Goal: Task Accomplishment & Management: Manage account settings

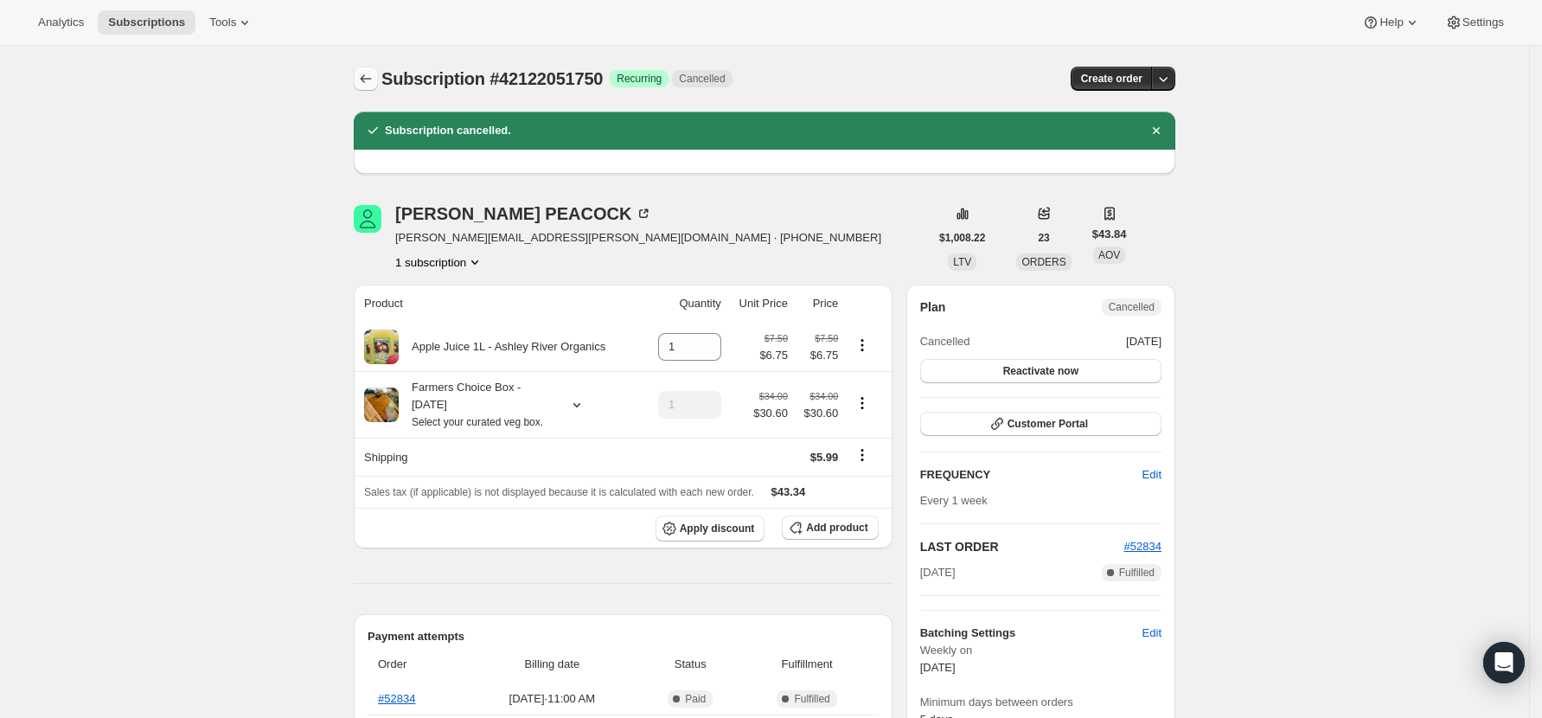
click at [365, 76] on icon "Subscriptions" at bounding box center [365, 78] width 17 height 17
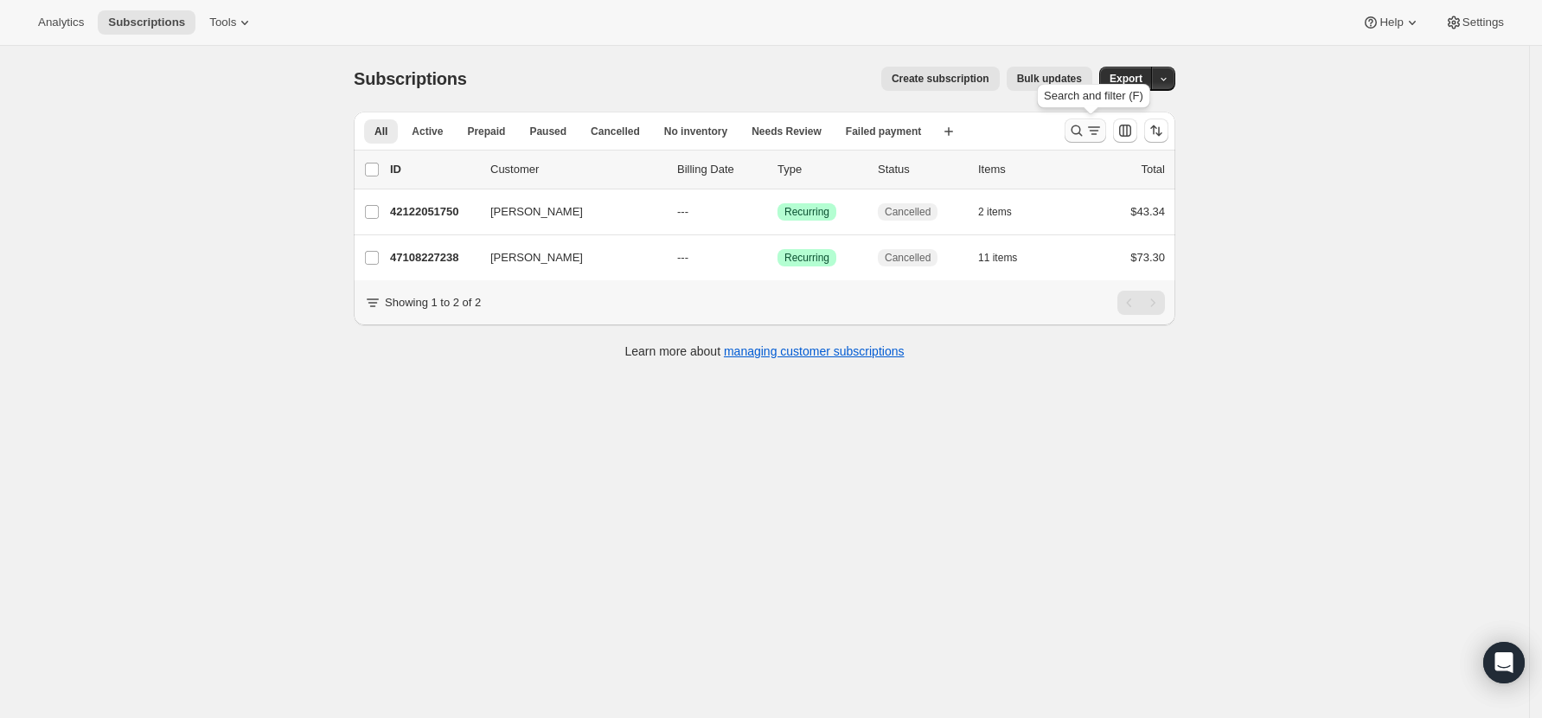
click at [1084, 125] on icon "Search and filter results" at bounding box center [1076, 130] width 17 height 17
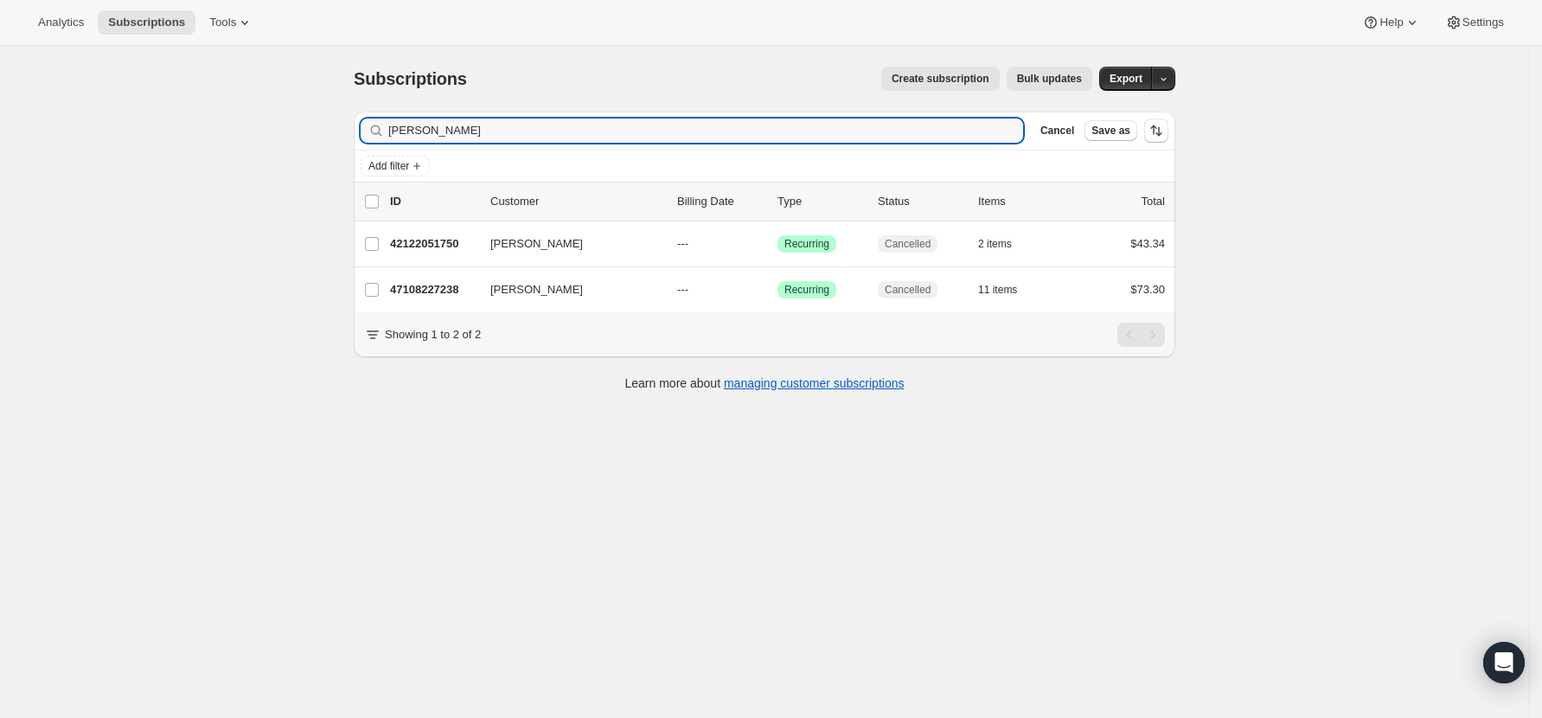
drag, startPoint x: 403, startPoint y: 138, endPoint x: 279, endPoint y: 132, distance: 123.8
click at [279, 132] on div "Subscriptions. This page is ready Subscriptions Create subscription Bulk update…" at bounding box center [764, 405] width 1529 height 718
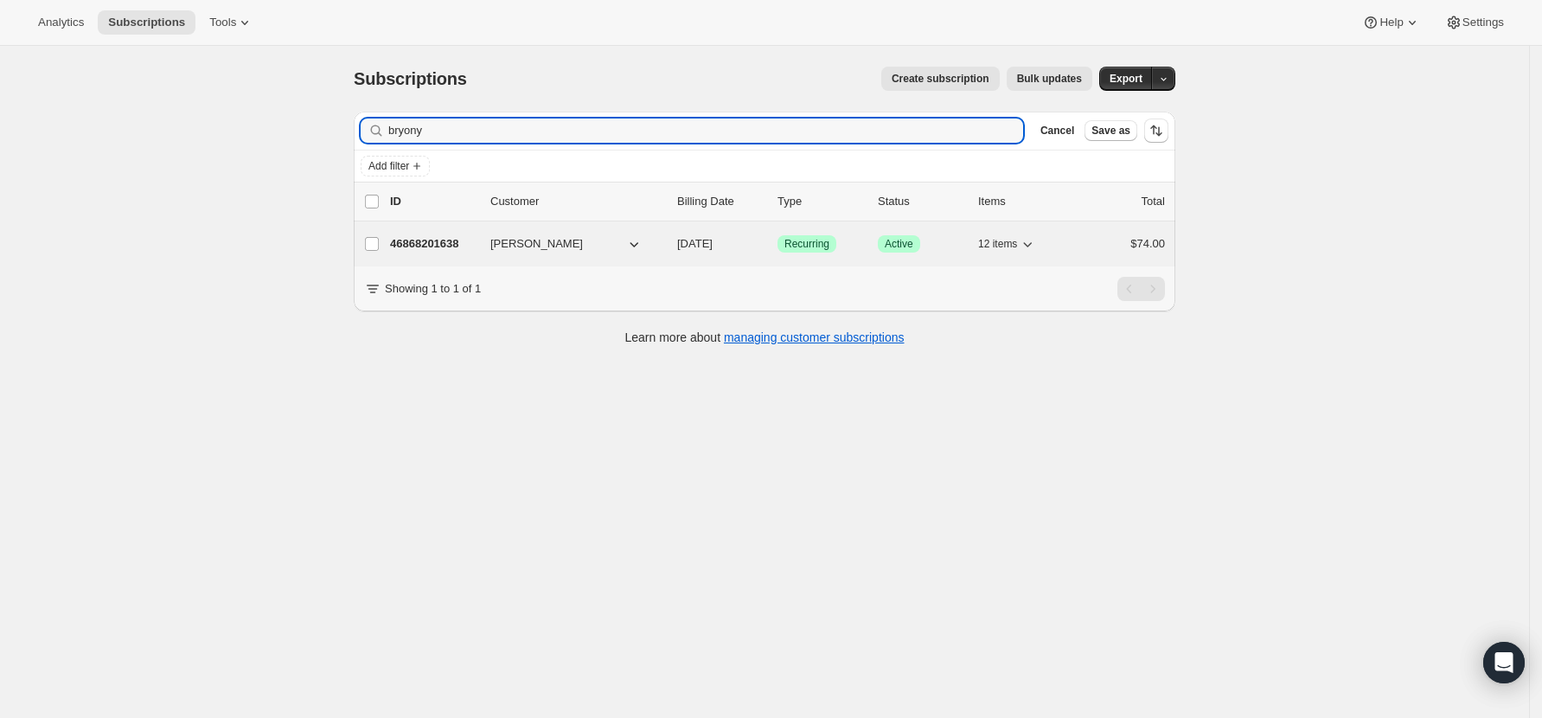
type input "bryony"
click at [451, 251] on p "46868201638" at bounding box center [433, 243] width 86 height 17
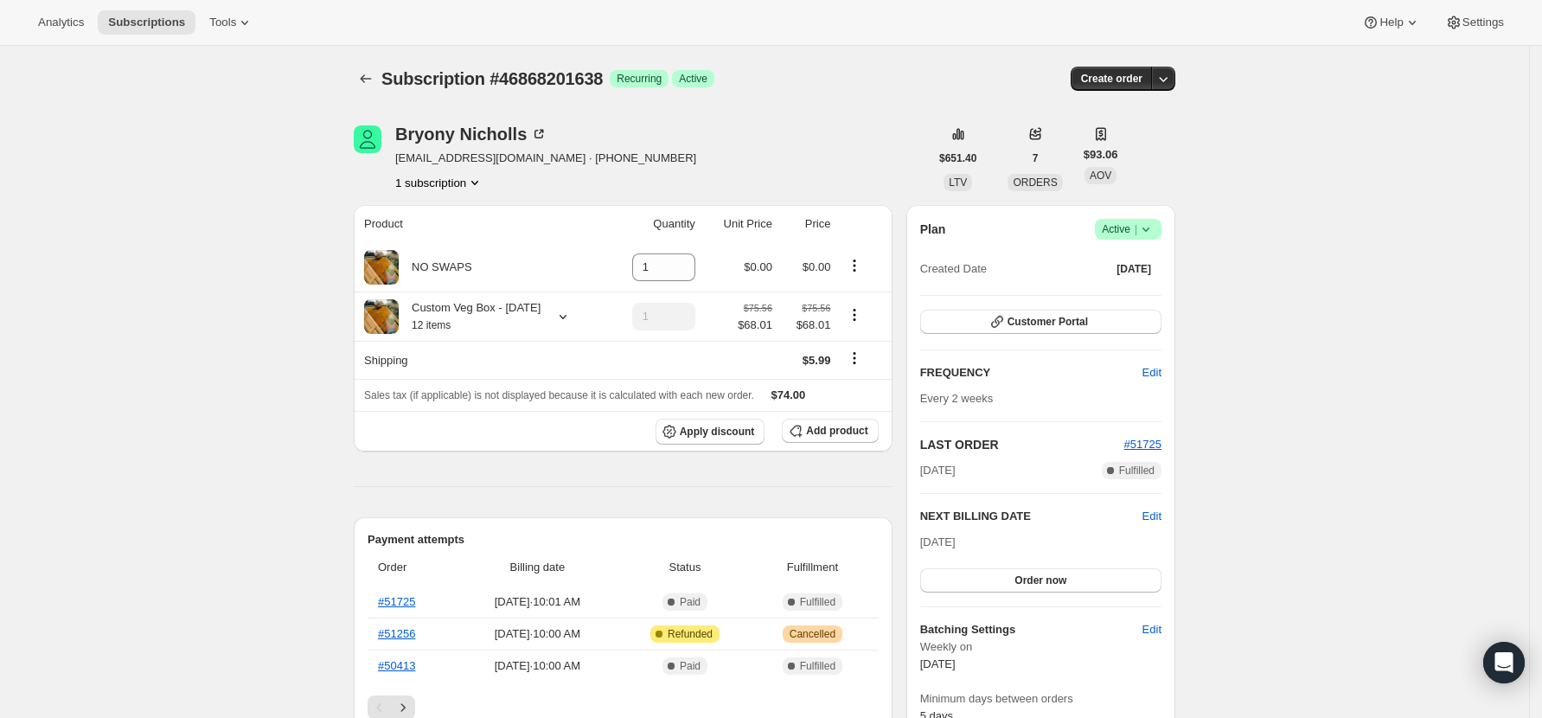
scroll to position [115, 0]
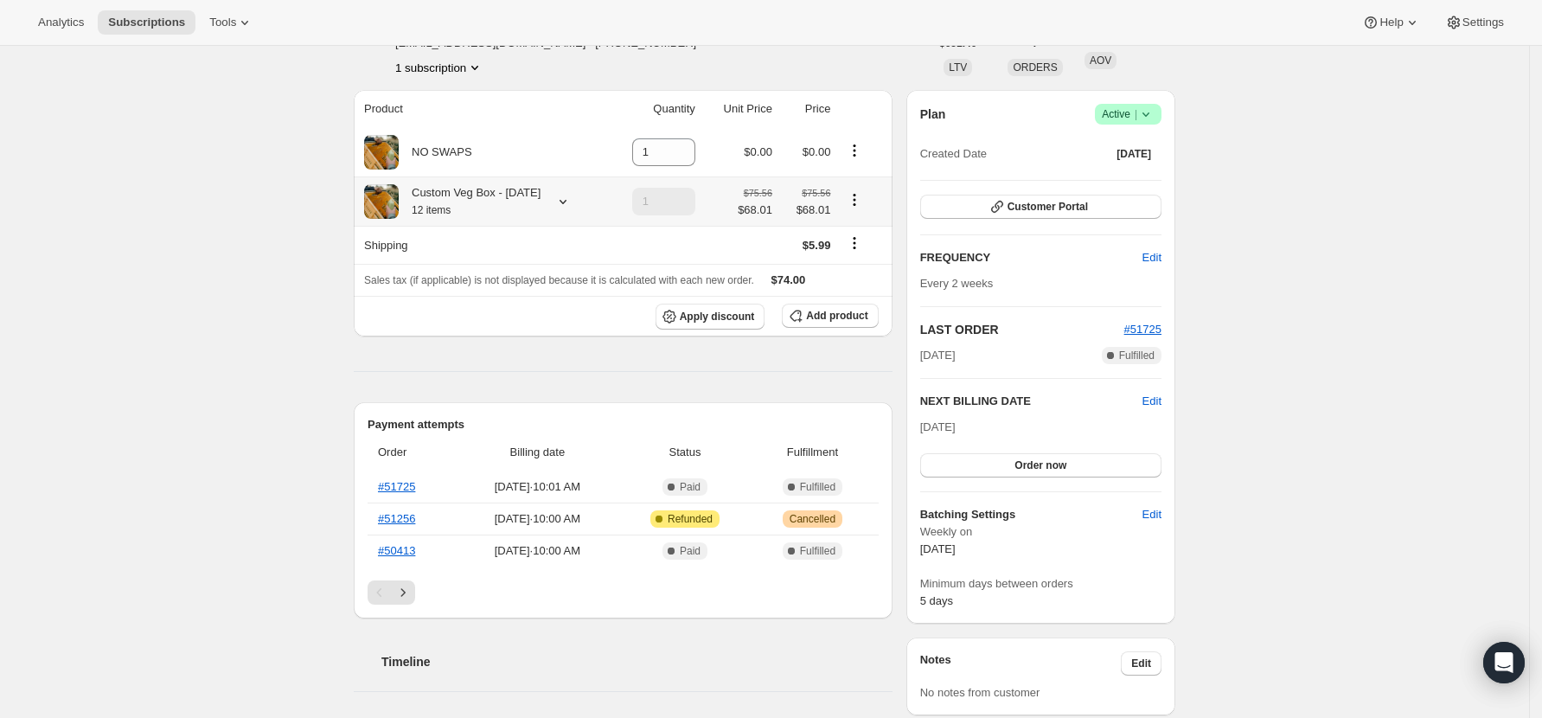
click at [471, 219] on div "Custom Veg Box - Wednesday 12 items" at bounding box center [470, 201] width 142 height 35
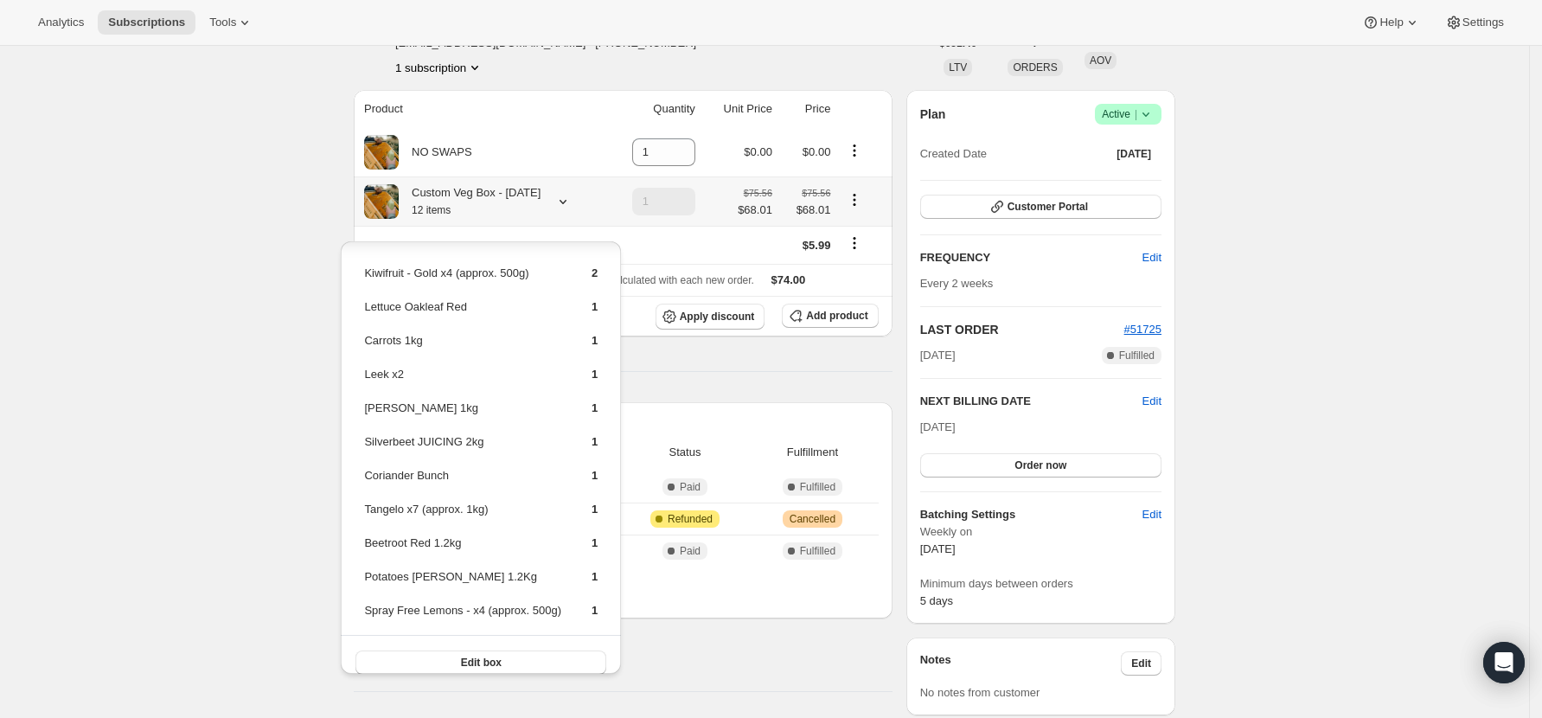
scroll to position [5, 0]
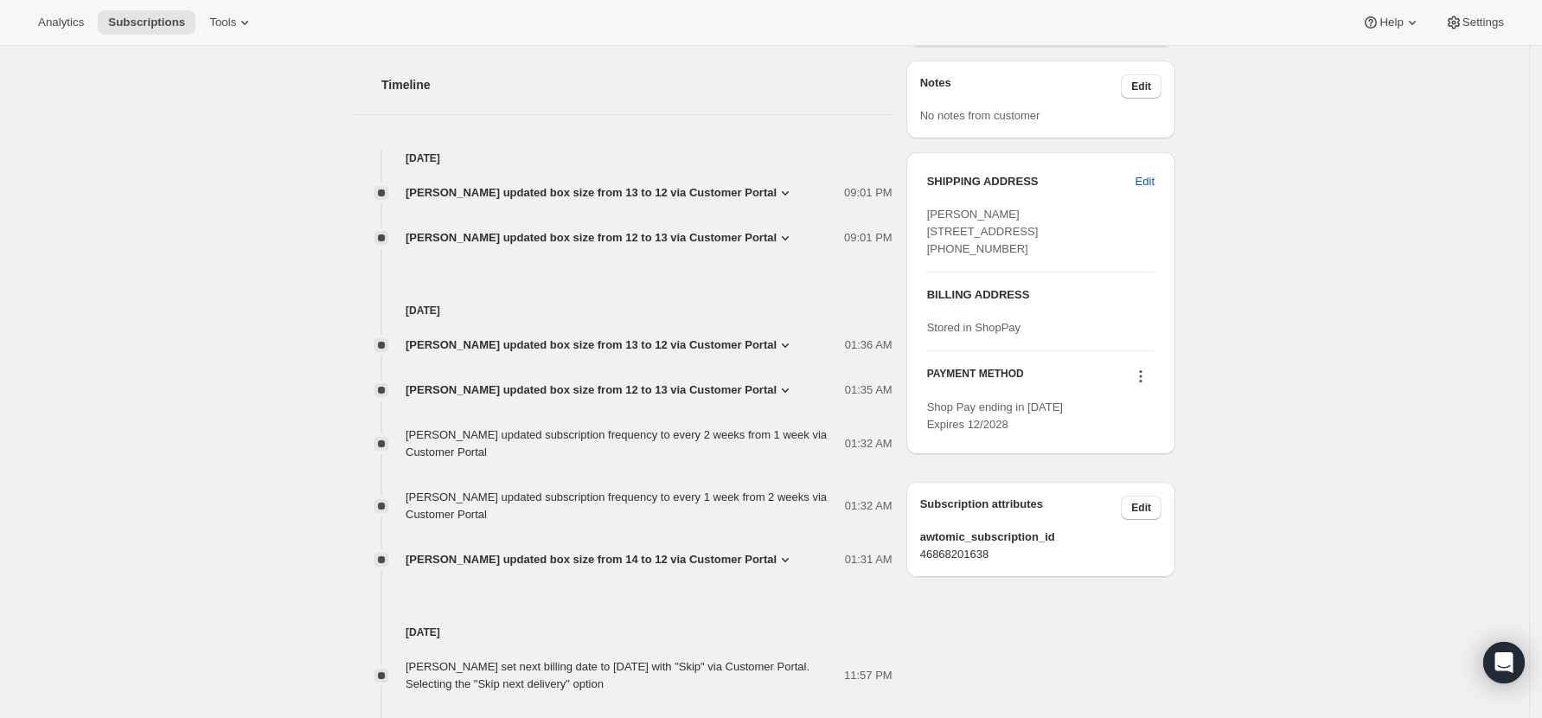
scroll to position [0, 0]
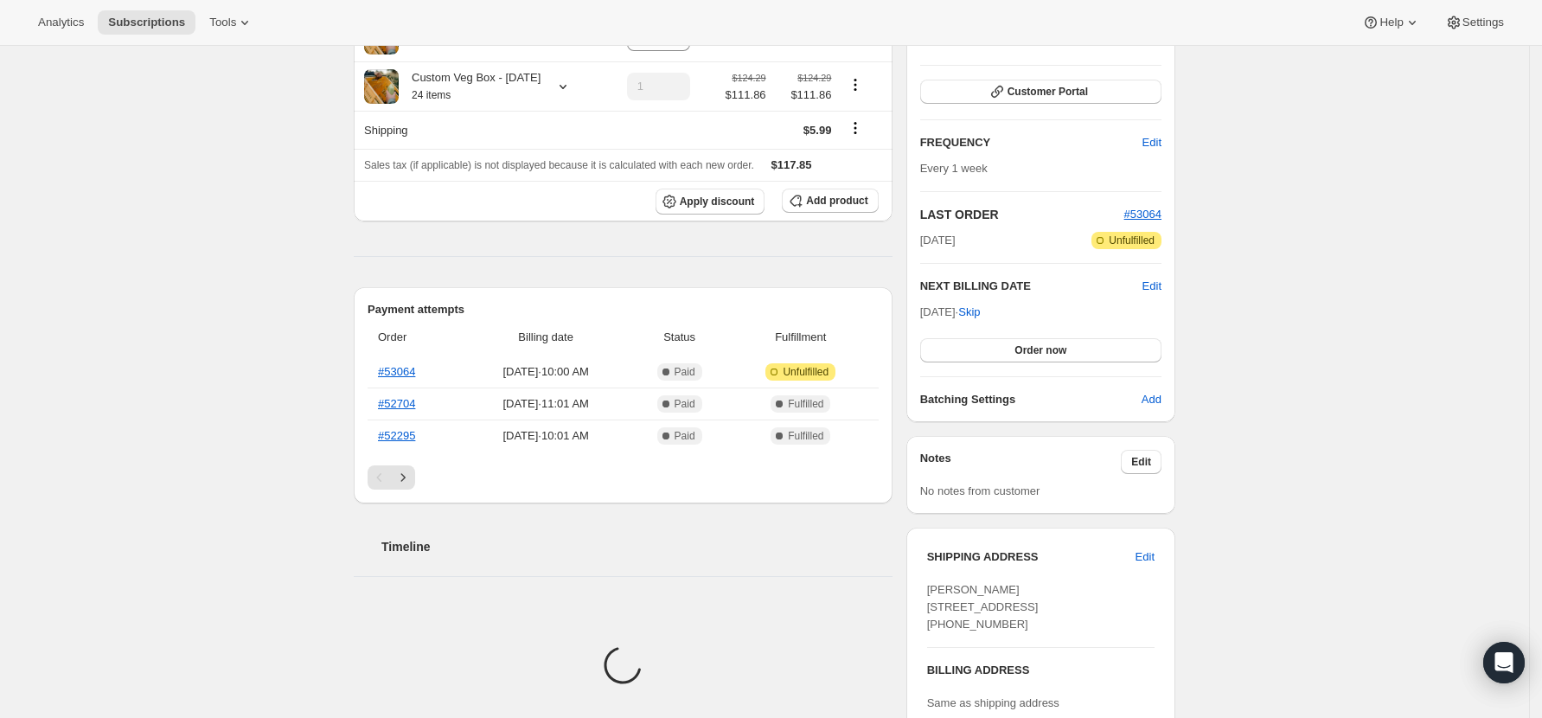
scroll to position [346, 0]
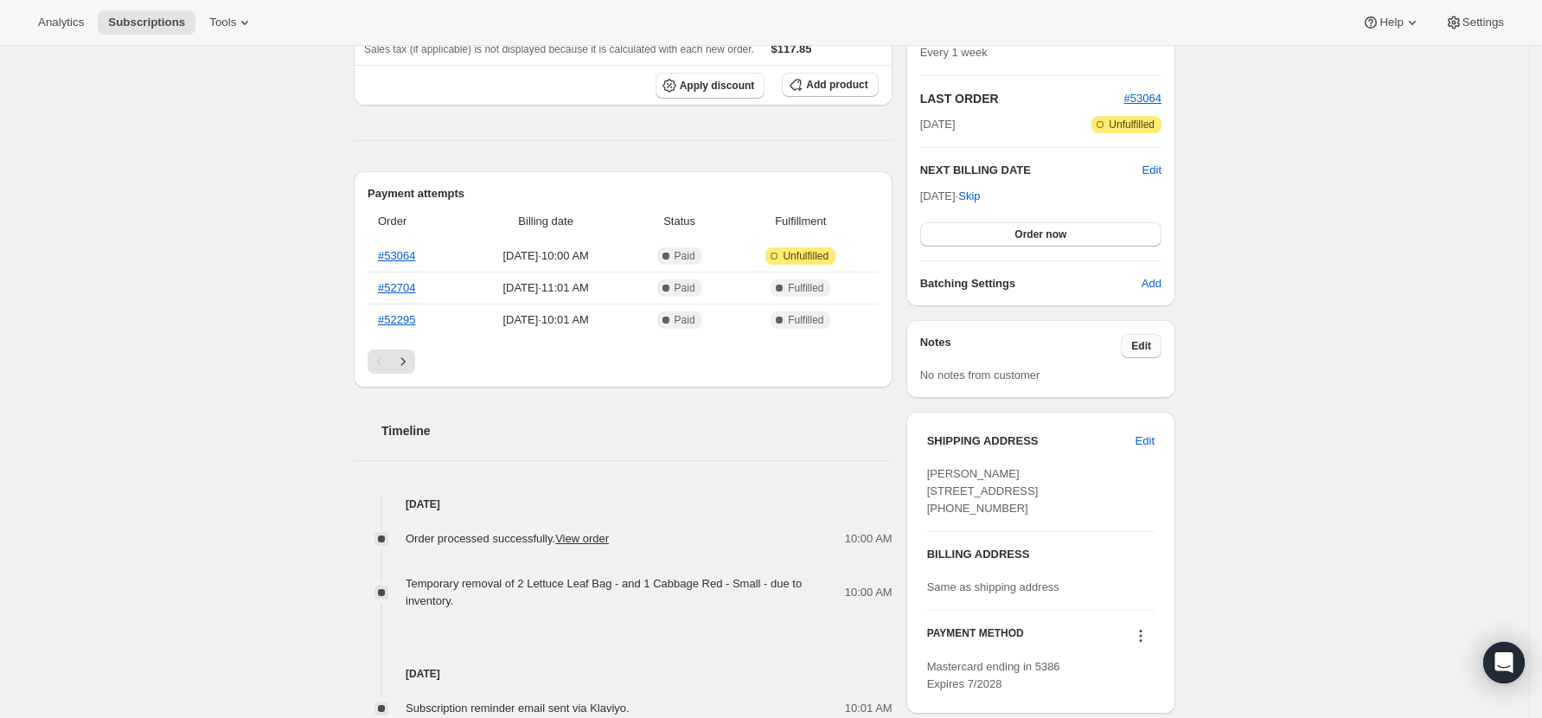
click at [1151, 339] on span "Edit" at bounding box center [1141, 346] width 20 height 14
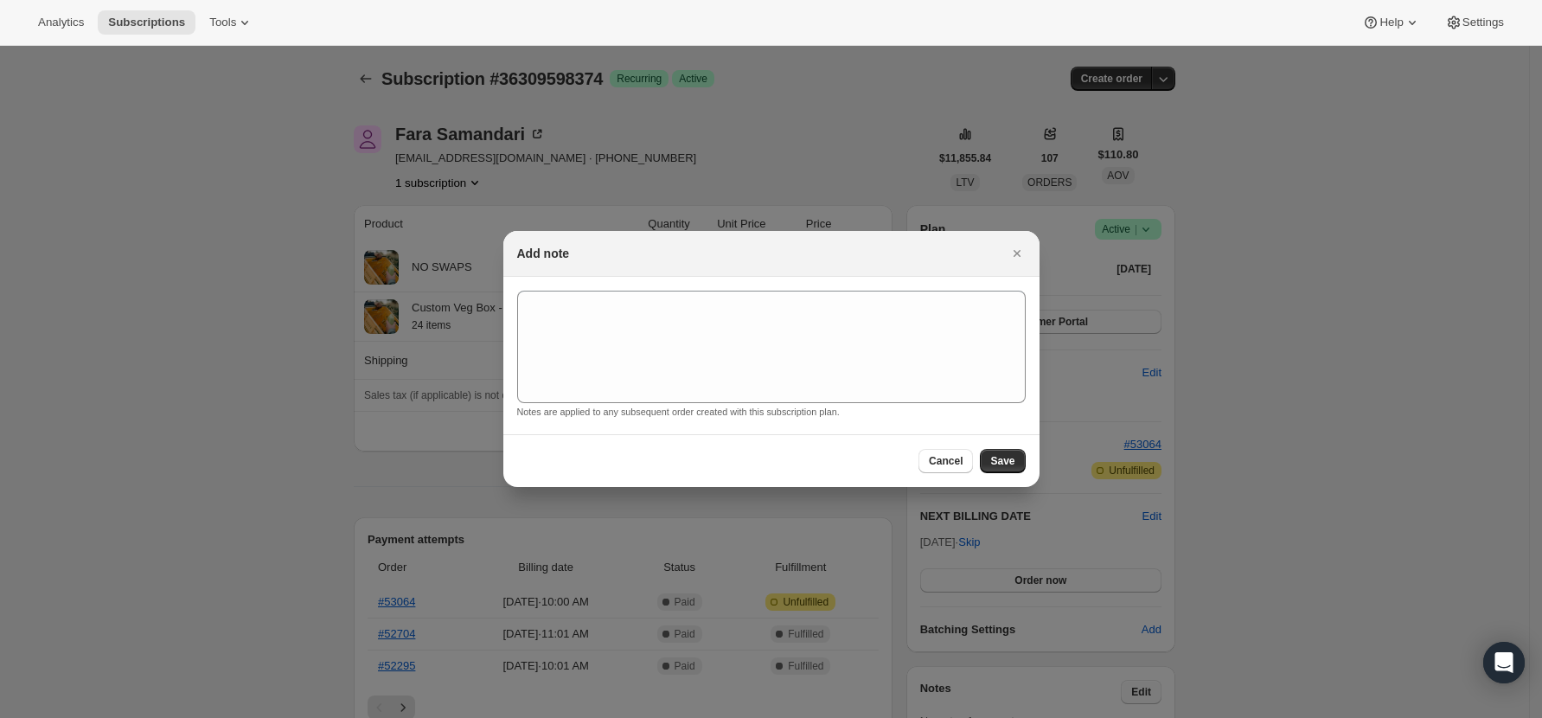
scroll to position [0, 0]
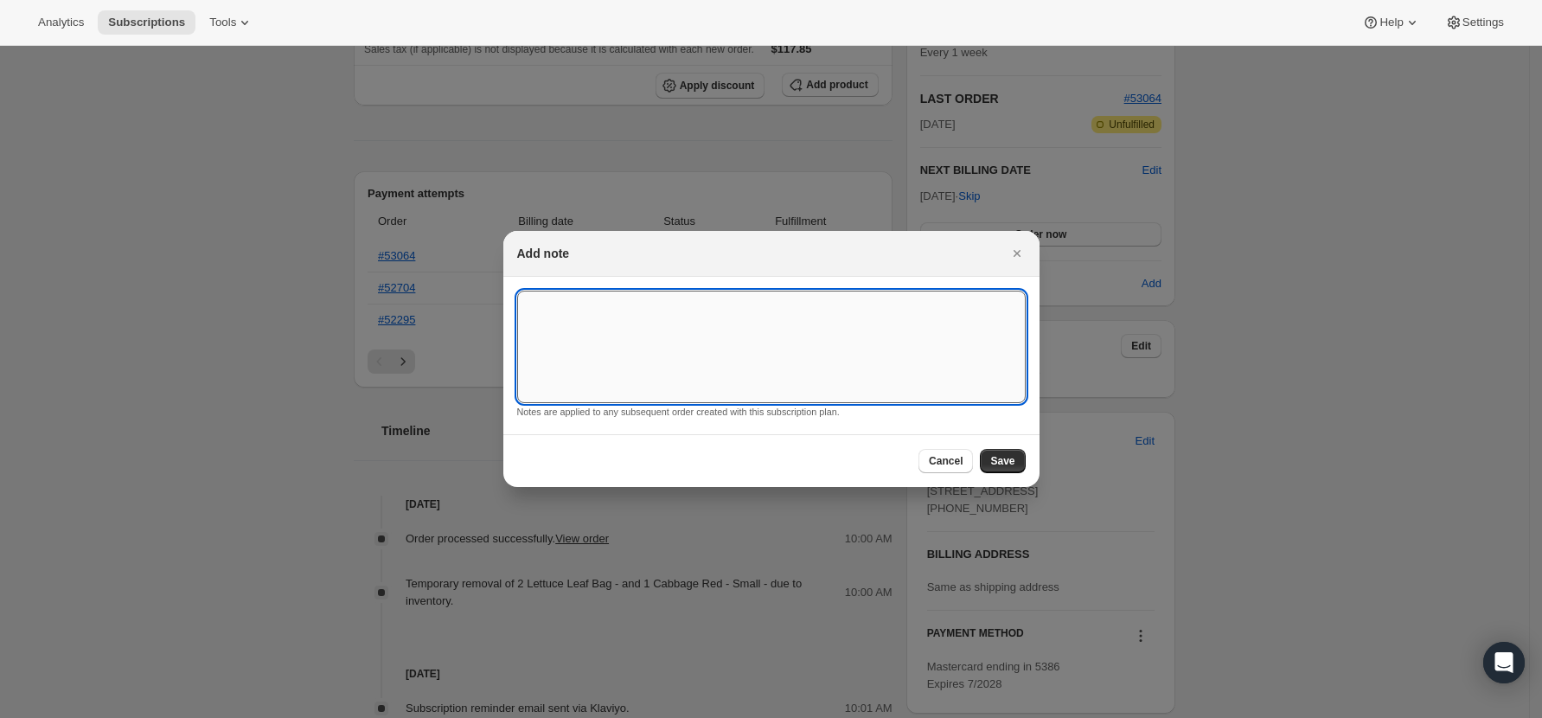
click at [835, 323] on textarea ":r2p:" at bounding box center [771, 347] width 509 height 112
paste textarea "Please don't pack eggs next to vegetables without bags. Please also no veggies …"
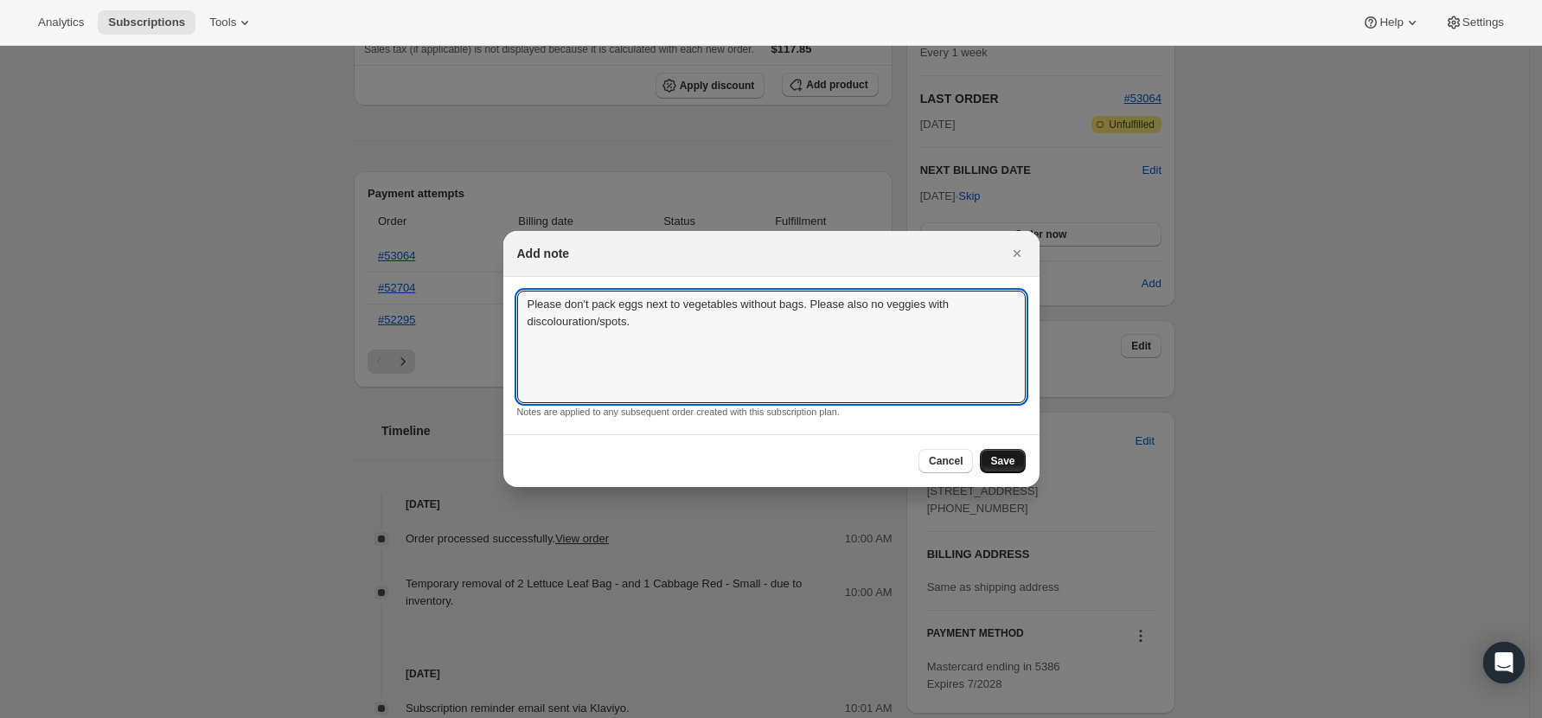
type textarea "Please don't pack eggs next to vegetables without bags. Please also no veggies …"
click at [1017, 451] on button "Save" at bounding box center [1002, 461] width 45 height 24
